Goal: Information Seeking & Learning: Learn about a topic

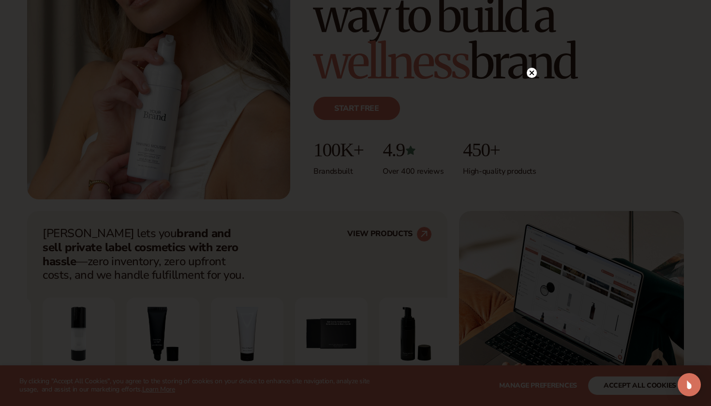
scroll to position [192, 0]
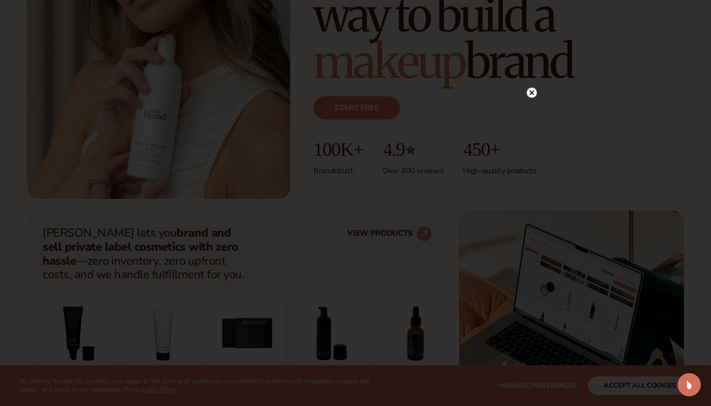
click at [534, 96] on circle at bounding box center [532, 93] width 10 height 10
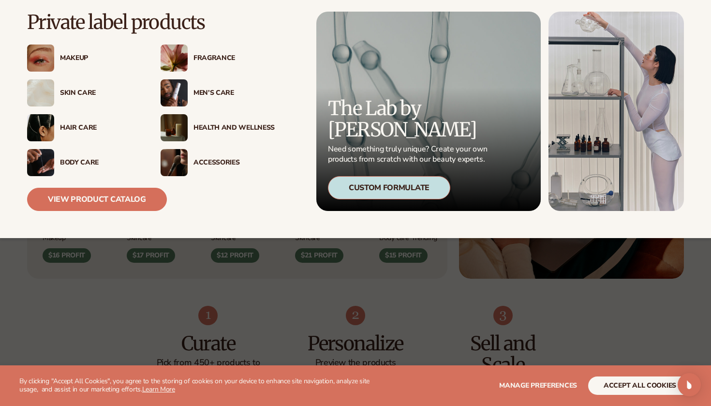
scroll to position [345, 0]
click at [79, 59] on div "Makeup" at bounding box center [100, 58] width 81 height 8
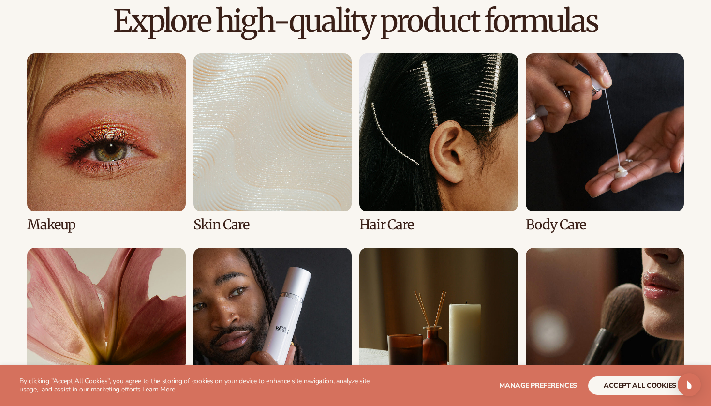
scroll to position [676, 0]
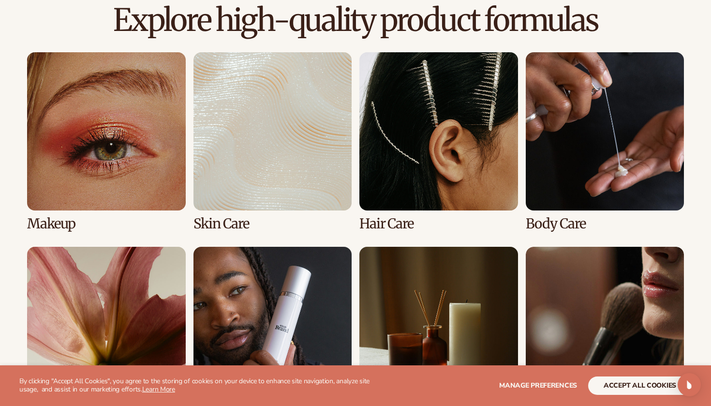
click at [105, 195] on link "1 / 8" at bounding box center [106, 141] width 159 height 179
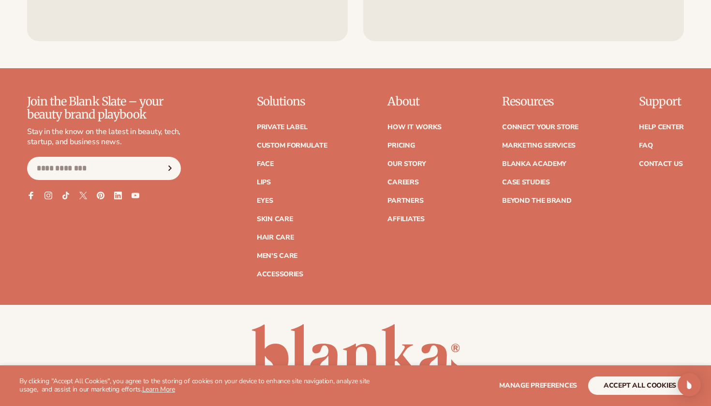
scroll to position [1684, 0]
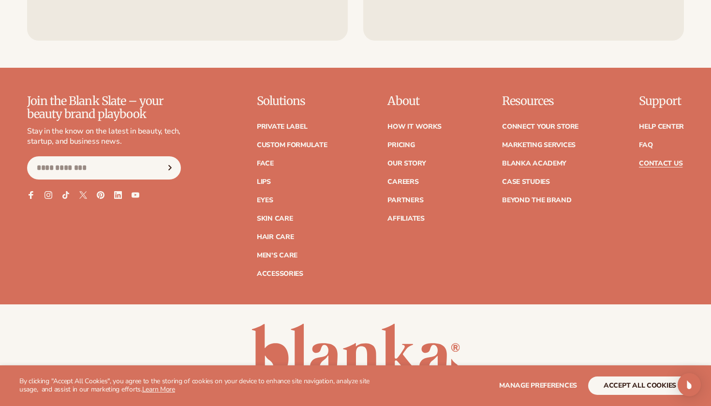
click at [670, 161] on link "Contact Us" at bounding box center [661, 163] width 44 height 7
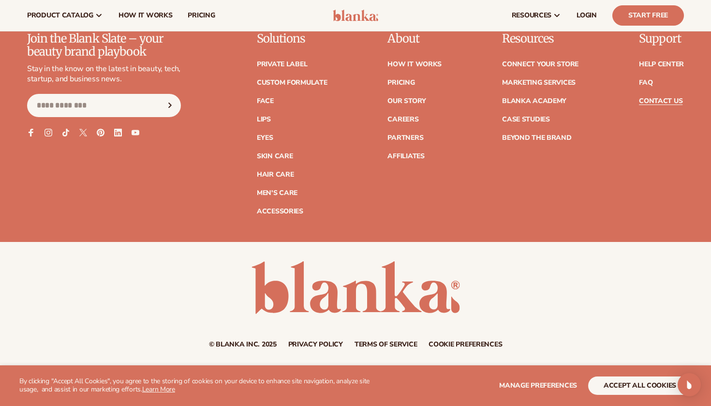
scroll to position [874, 0]
click at [660, 58] on ul "Help Center FAQ Contact Us" at bounding box center [661, 78] width 45 height 53
click at [660, 62] on link "Help Center" at bounding box center [661, 64] width 45 height 7
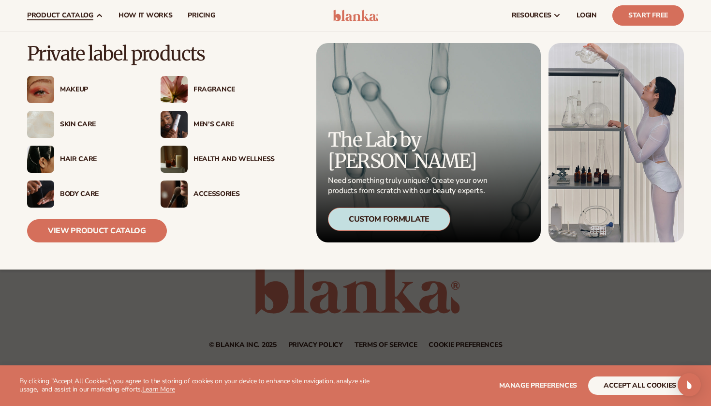
click at [73, 92] on div "Makeup" at bounding box center [100, 90] width 81 height 8
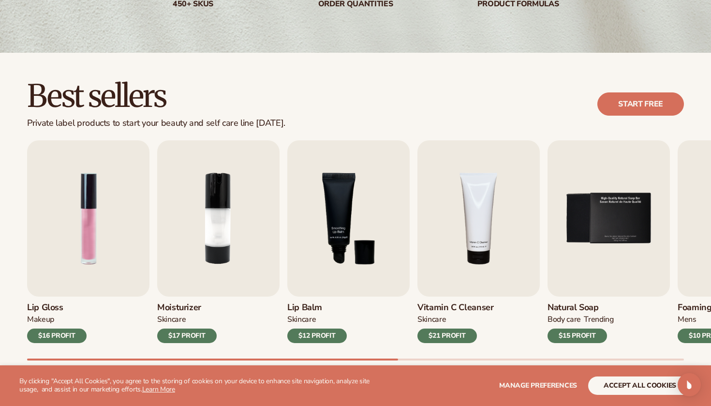
scroll to position [209, 0]
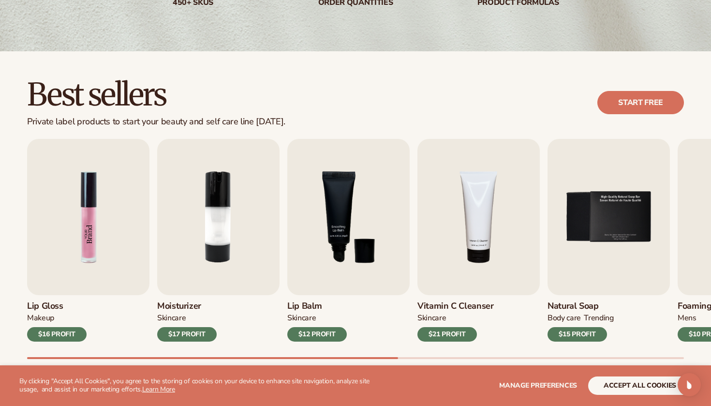
click at [106, 189] on img "1 / 9" at bounding box center [88, 217] width 122 height 156
click at [47, 310] on h3 "Lip Gloss" at bounding box center [57, 306] width 60 height 11
click at [90, 209] on img "1 / 9" at bounding box center [88, 217] width 122 height 156
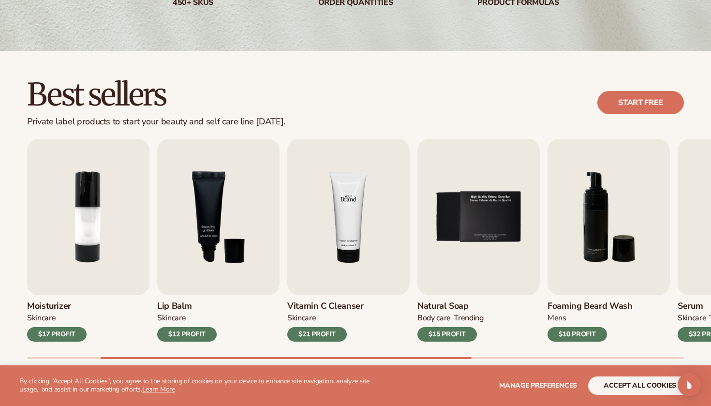
click at [351, 252] on img "4 / 9" at bounding box center [348, 217] width 122 height 156
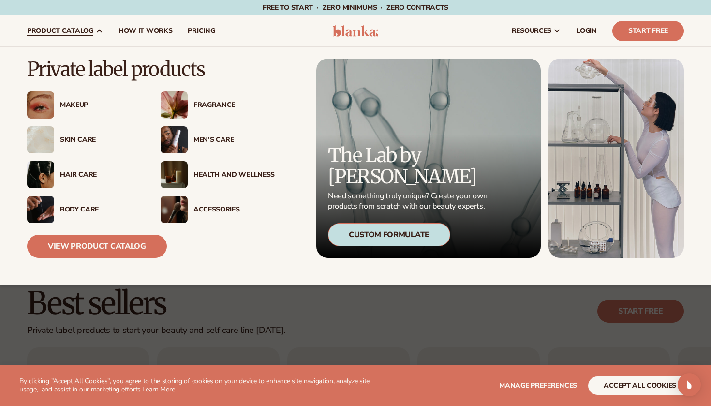
scroll to position [3, 0]
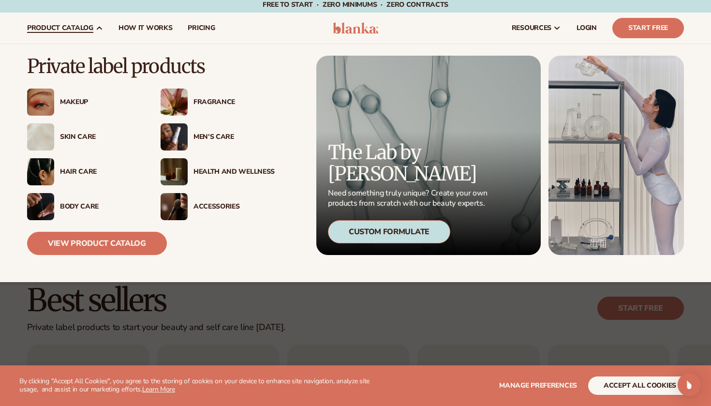
click at [72, 137] on div "Skin Care" at bounding box center [100, 137] width 81 height 8
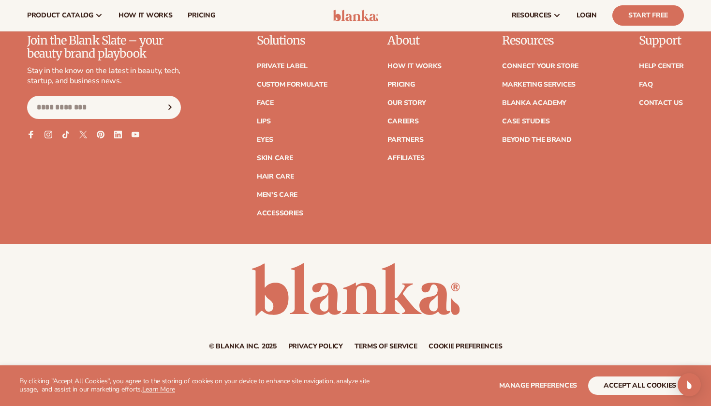
scroll to position [1744, 0]
